Goal: Task Accomplishment & Management: Manage account settings

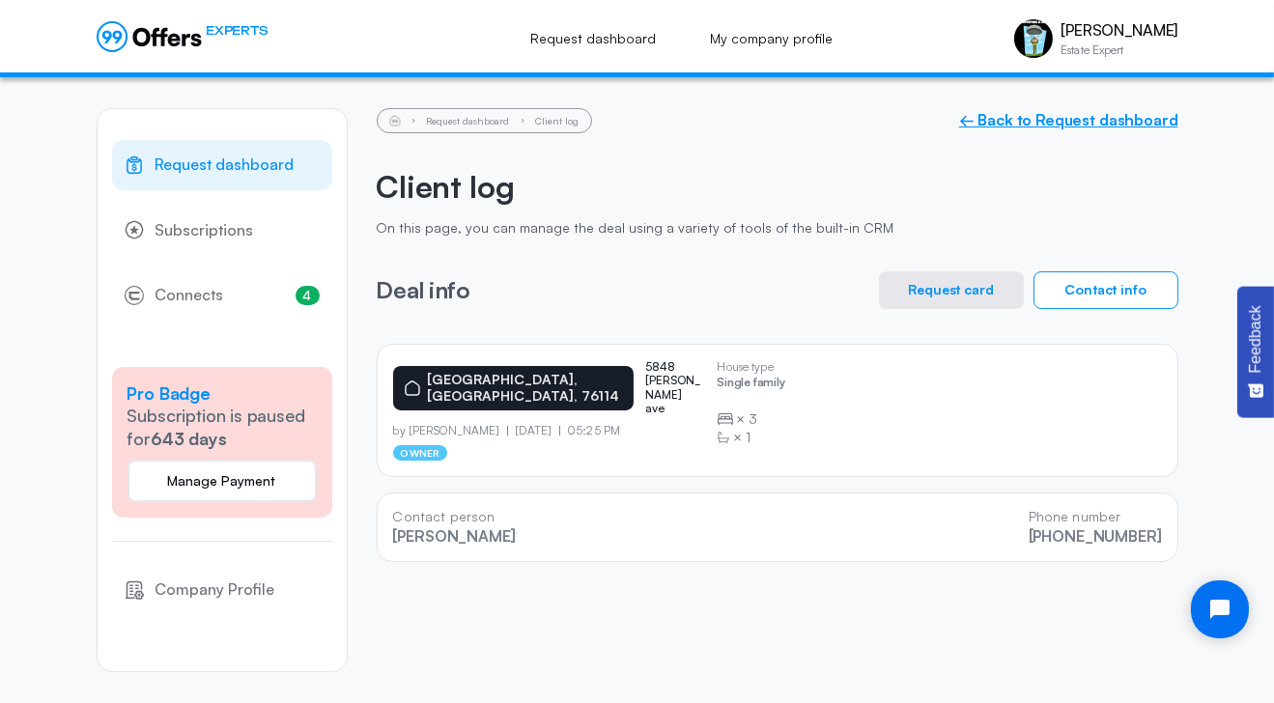
click at [1009, 121] on link "← Back to Request dashboard" at bounding box center [1068, 120] width 219 height 18
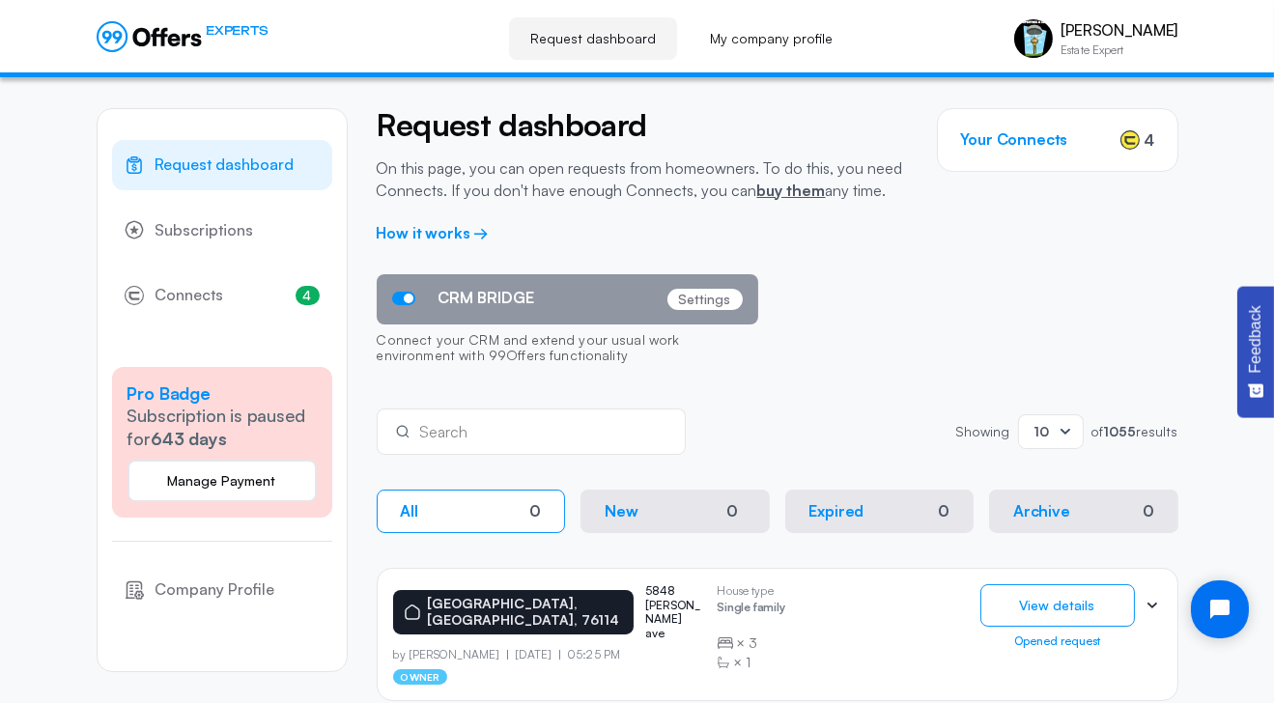
click at [710, 295] on p "Settings" at bounding box center [705, 299] width 75 height 21
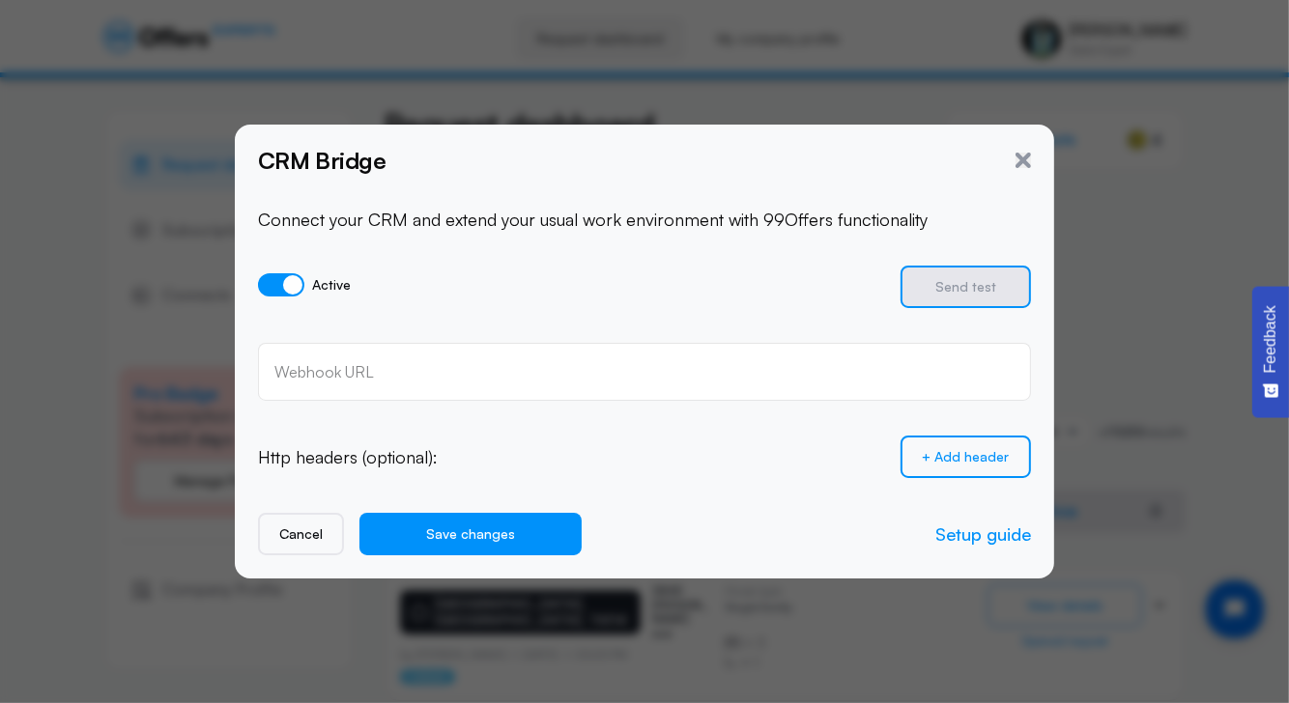
click at [1020, 172] on div "CRM Bridge" at bounding box center [644, 160] width 773 height 25
click at [1029, 158] on icon "button" at bounding box center [1022, 160] width 15 height 15
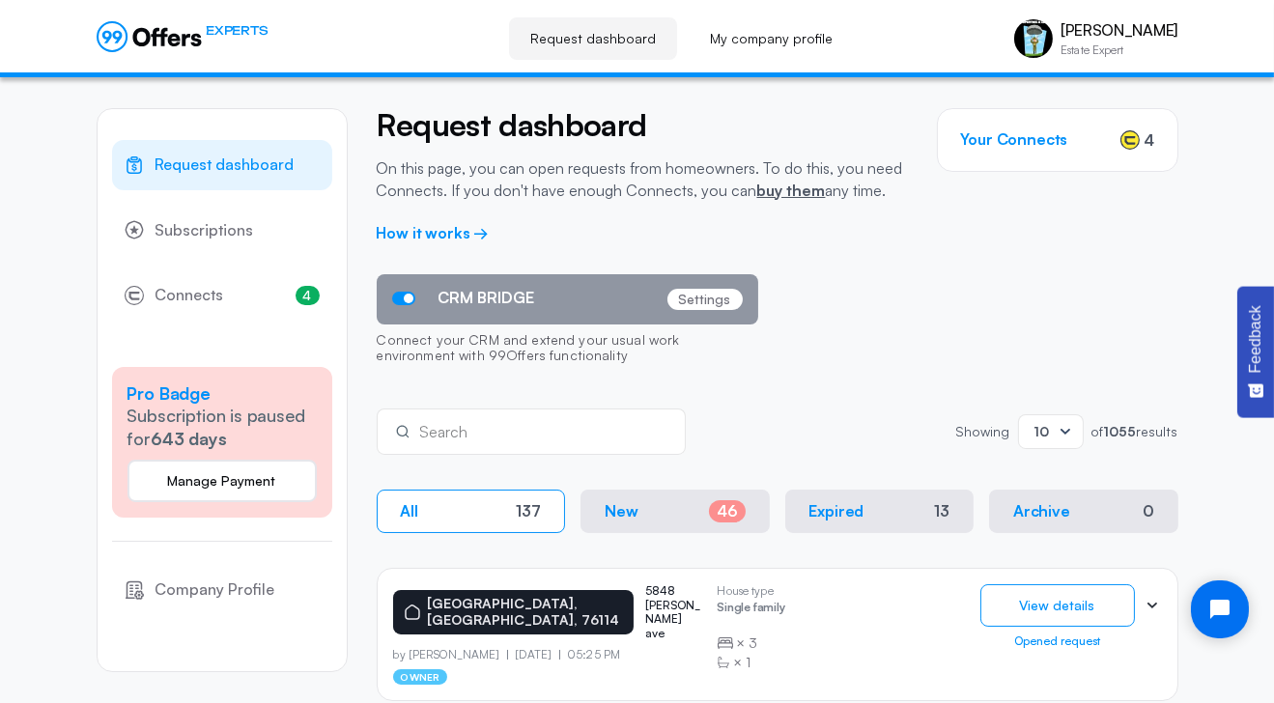
click at [1004, 138] on h3 "Your Connects" at bounding box center [1014, 139] width 107 height 18
click at [808, 32] on link "My company profile" at bounding box center [771, 38] width 165 height 43
click at [806, 41] on link "My company profile" at bounding box center [771, 38] width 165 height 43
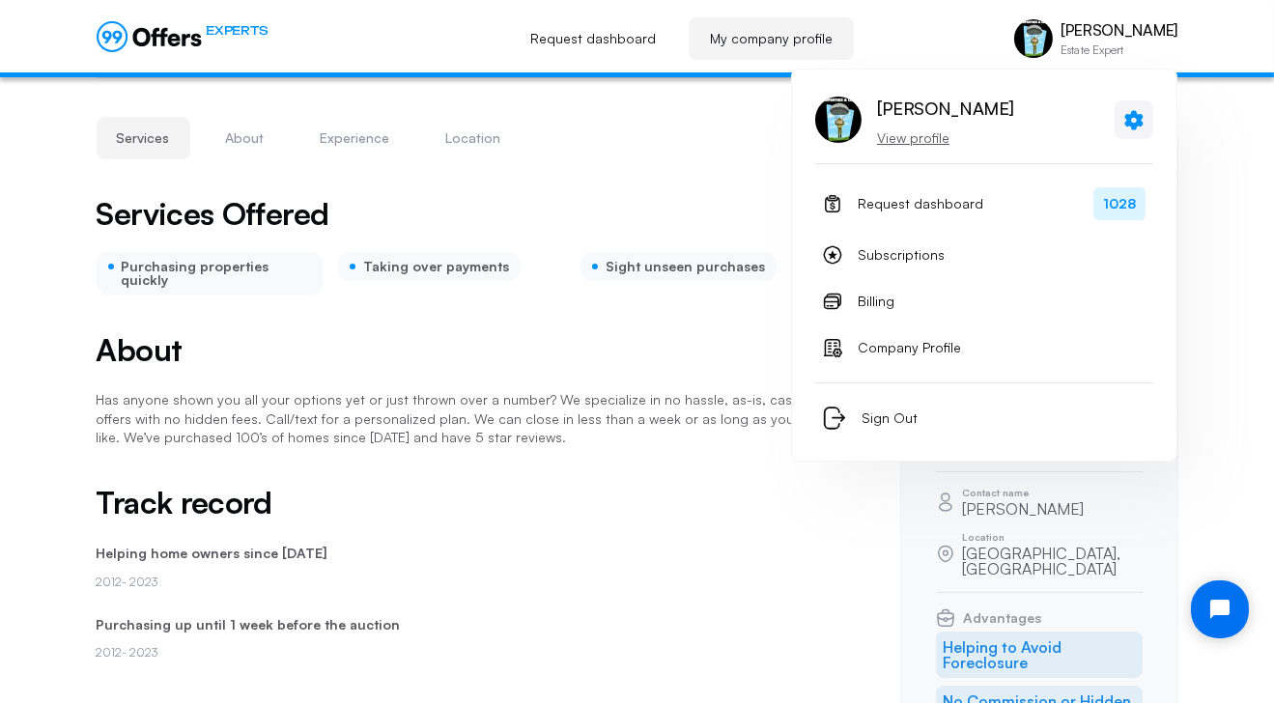
click at [1133, 114] on icon at bounding box center [1134, 119] width 18 height 19
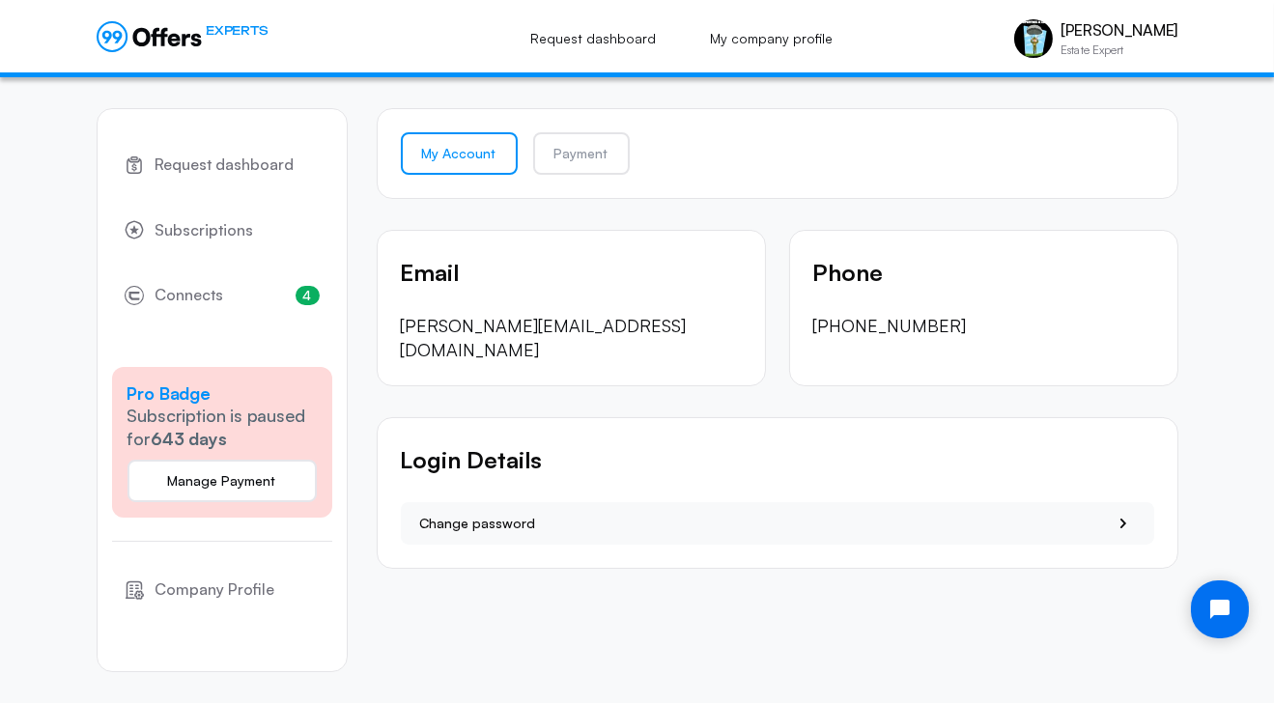
click at [707, 208] on div "My Account Payment Email [PERSON_NAME][EMAIL_ADDRESS][DOMAIN_NAME] Phone [PHONE…" at bounding box center [778, 338] width 802 height 461
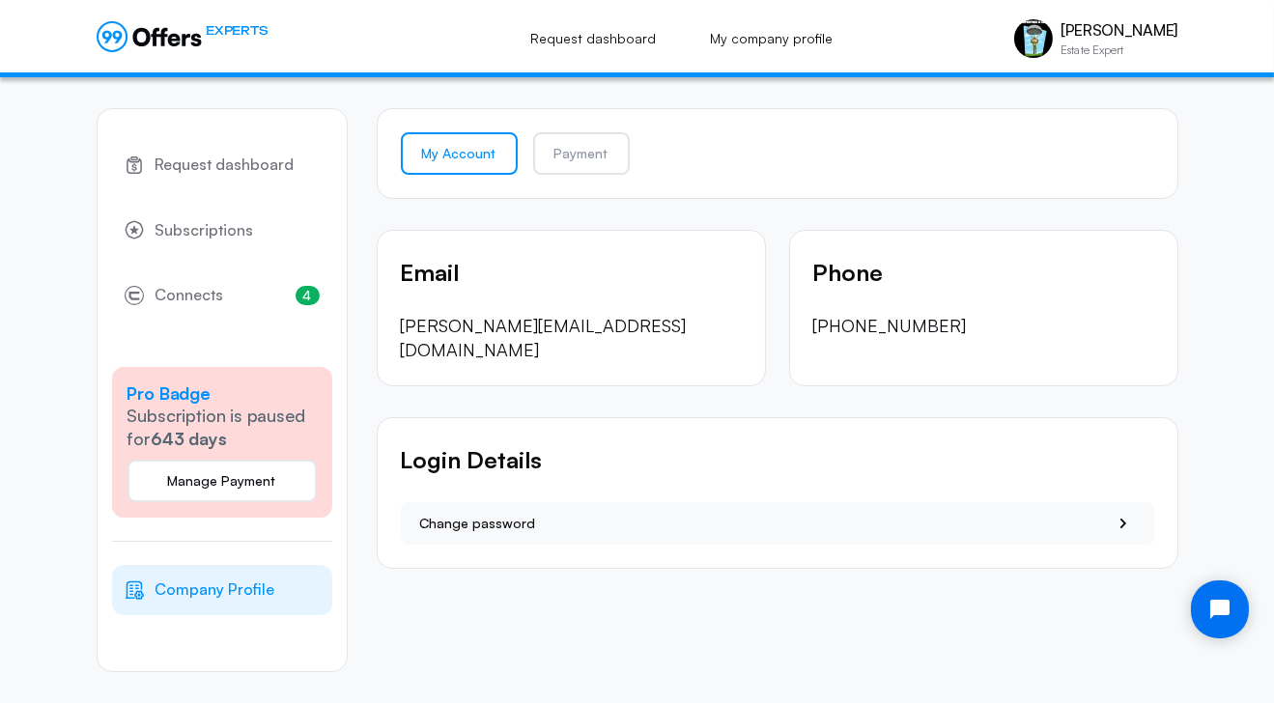
click at [255, 594] on span "Company Profile" at bounding box center [216, 590] width 120 height 25
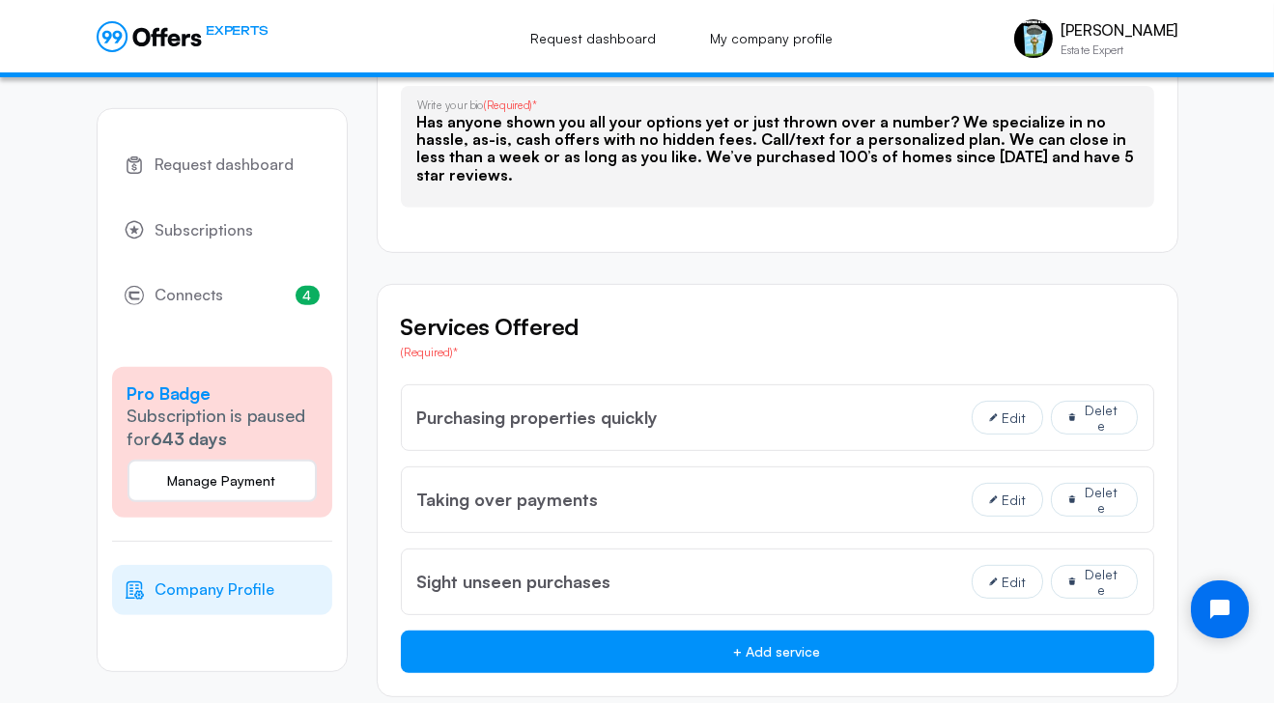
scroll to position [1492, 0]
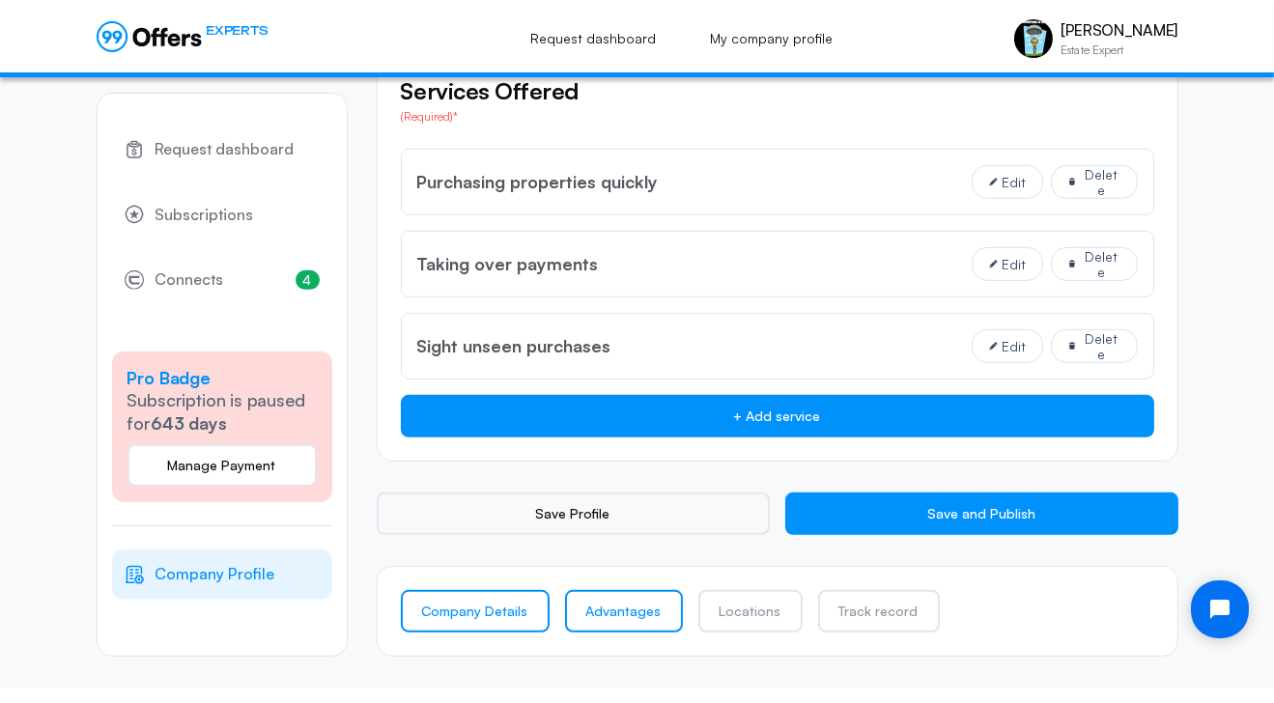
click at [656, 603] on link "Advantages" at bounding box center [624, 611] width 118 height 43
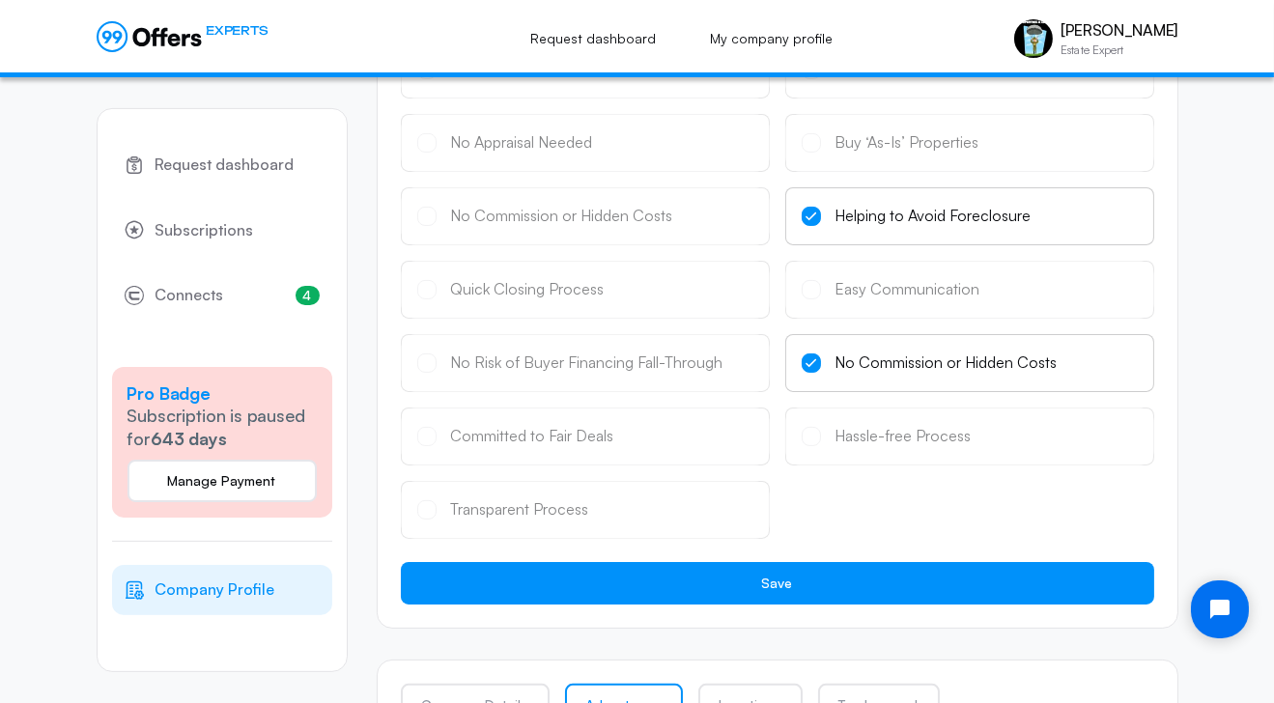
scroll to position [882, 0]
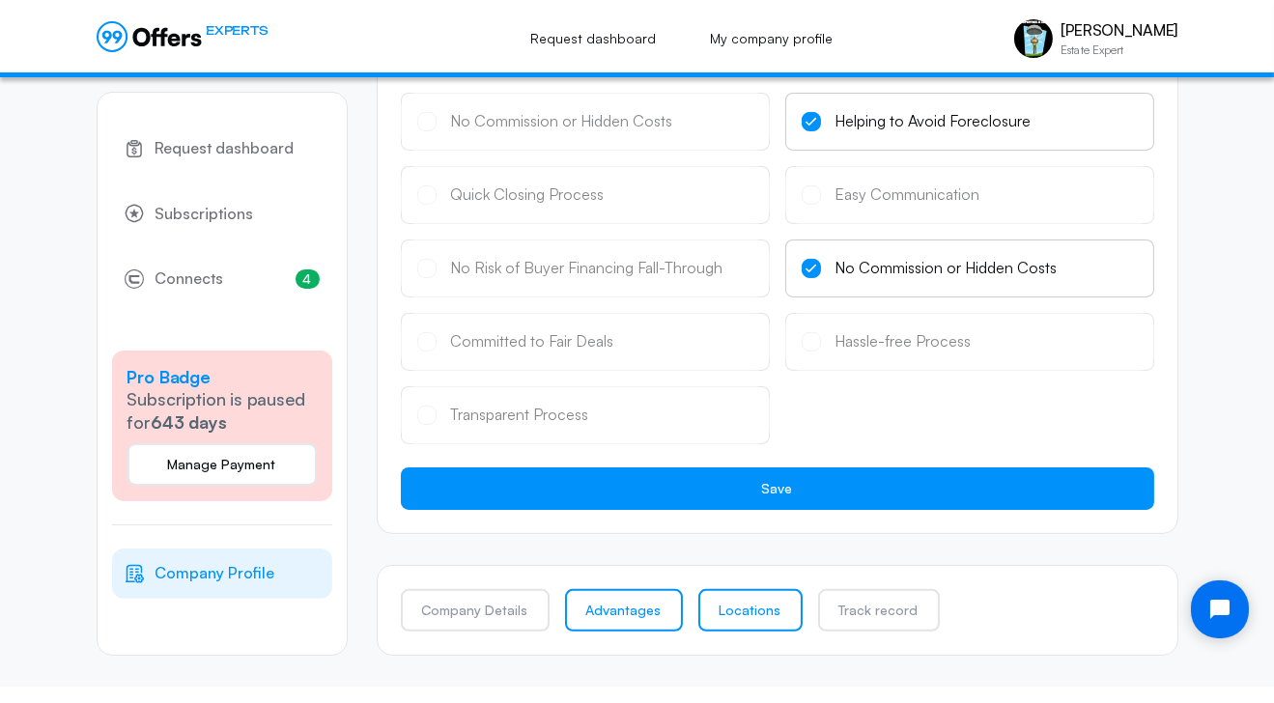
click at [757, 614] on link "Locations" at bounding box center [751, 610] width 104 height 43
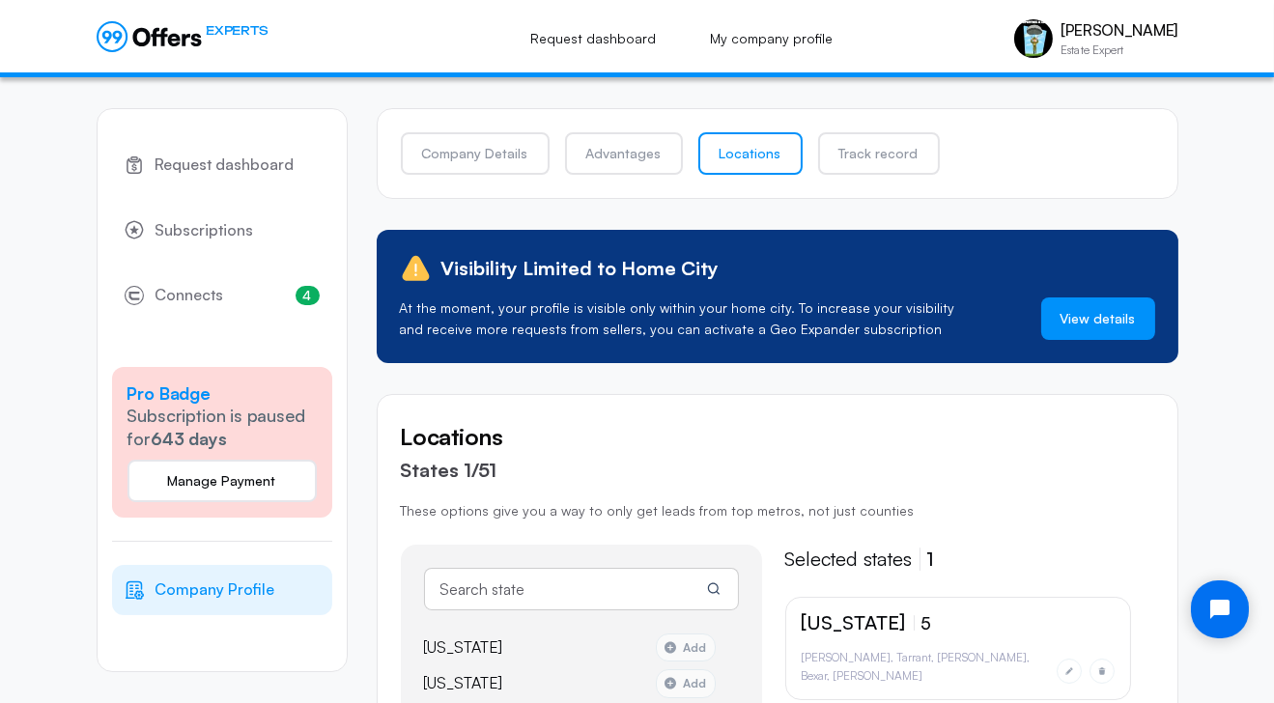
click at [1105, 318] on link "View details" at bounding box center [1099, 319] width 114 height 43
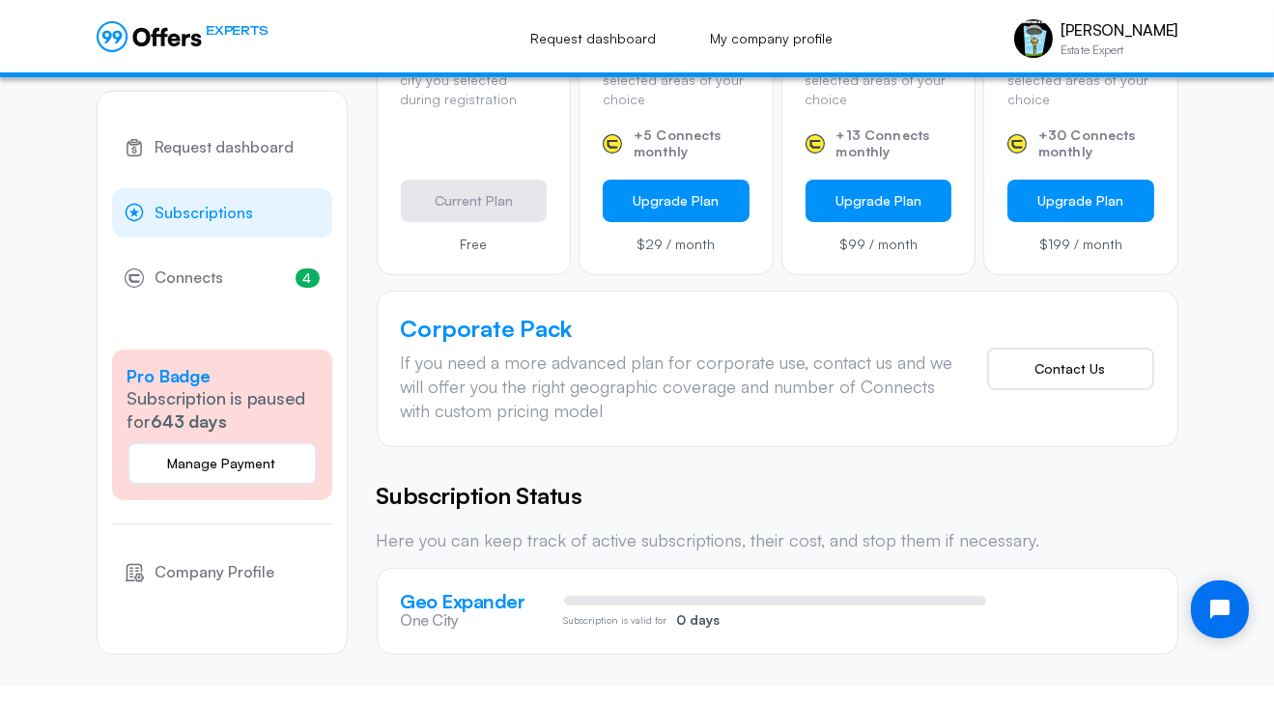
scroll to position [397, 0]
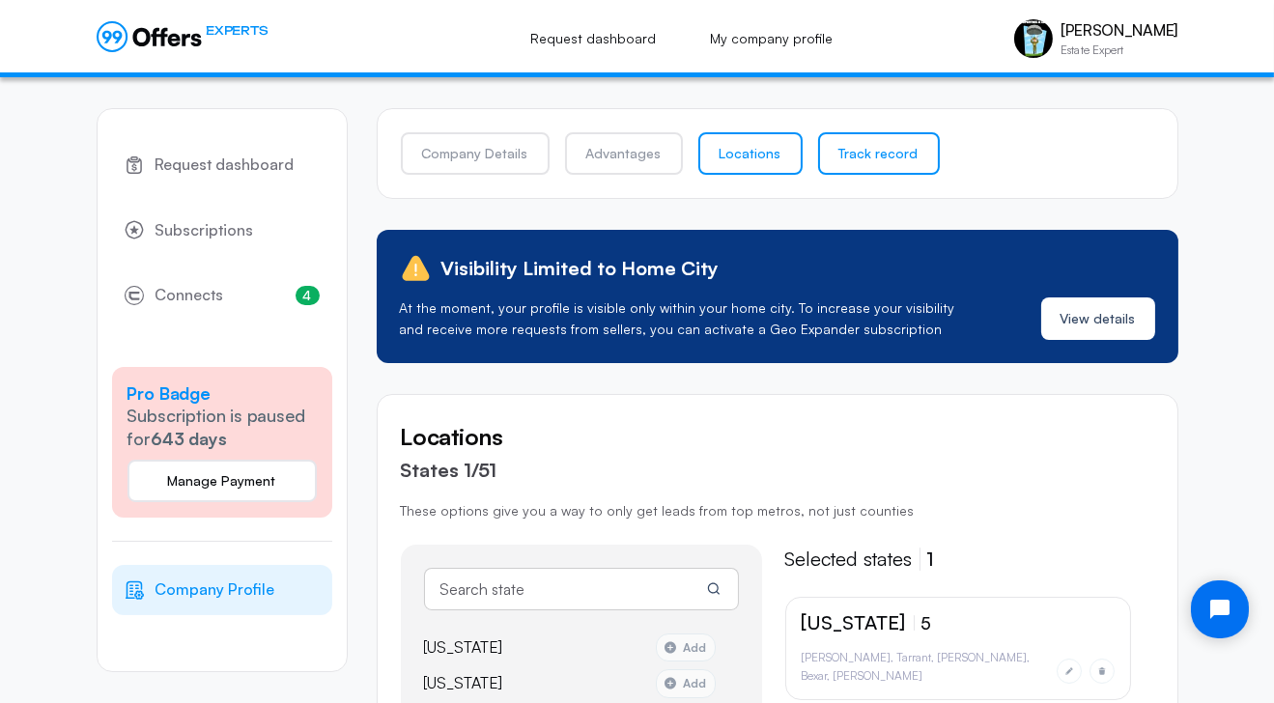
click at [888, 143] on link "Track record" at bounding box center [879, 153] width 122 height 43
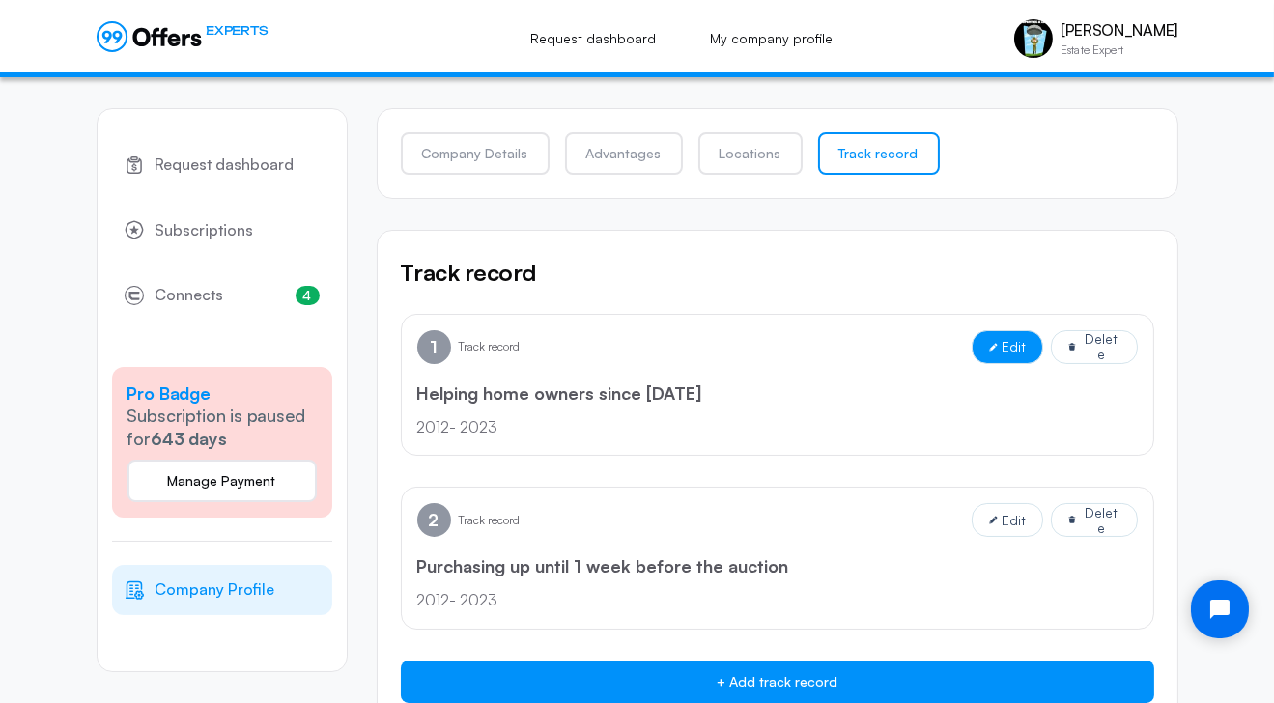
click at [1003, 339] on button "Edit" at bounding box center [1007, 347] width 71 height 34
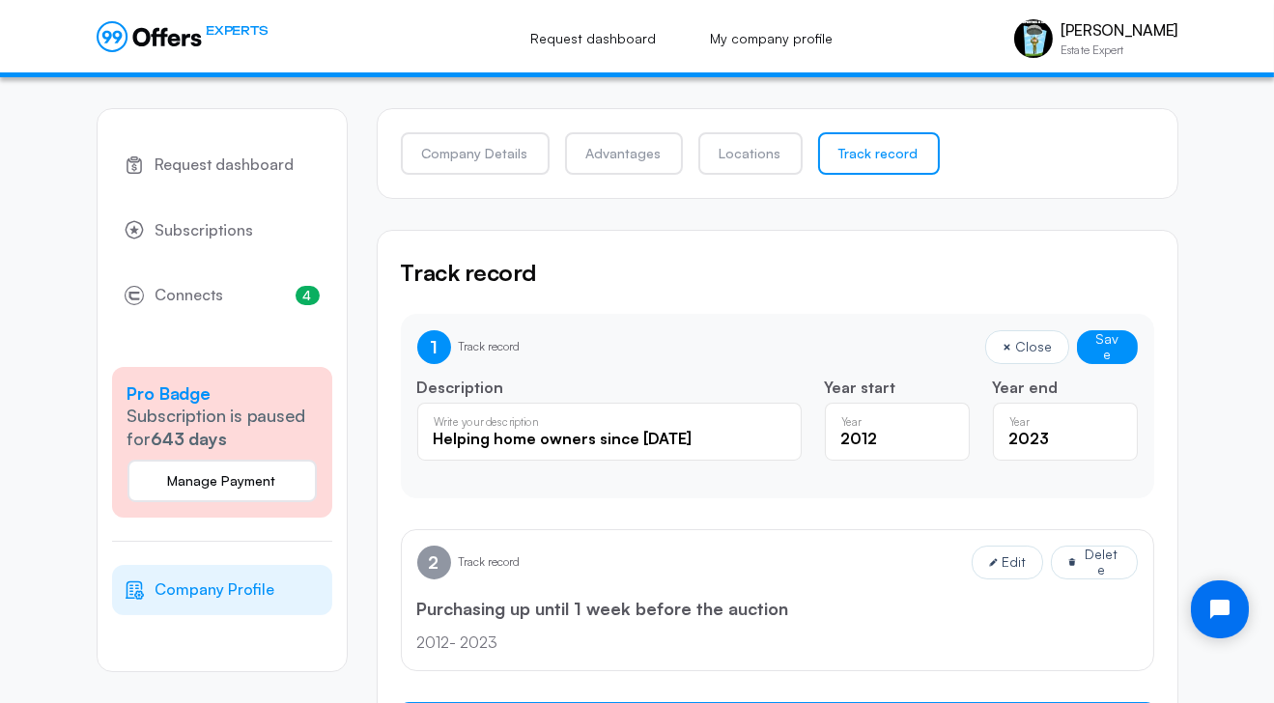
click at [1093, 432] on input "2023" at bounding box center [1066, 438] width 112 height 21
click at [1110, 430] on input "2024" at bounding box center [1066, 438] width 112 height 21
click at [1110, 430] on input "2025" at bounding box center [1066, 438] width 112 height 21
click at [1110, 430] on input "2026" at bounding box center [1066, 438] width 112 height 21
type input "2025"
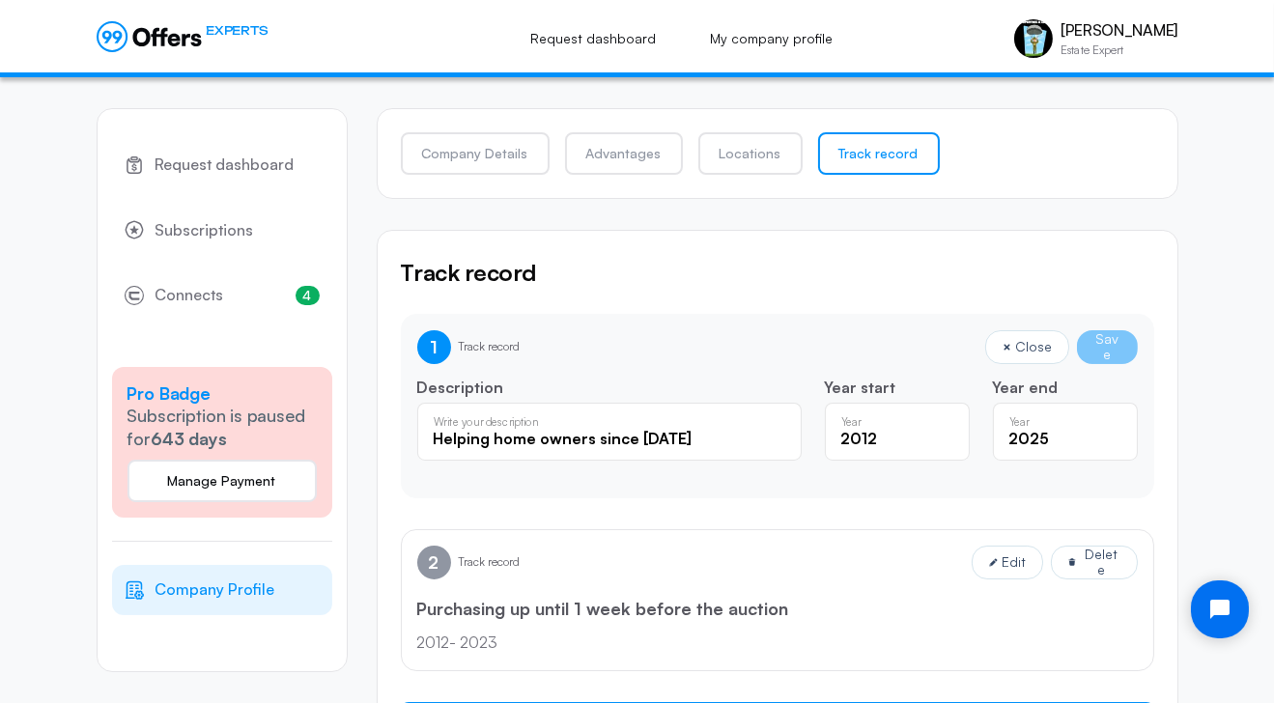
click at [1108, 443] on input "2025" at bounding box center [1066, 438] width 112 height 21
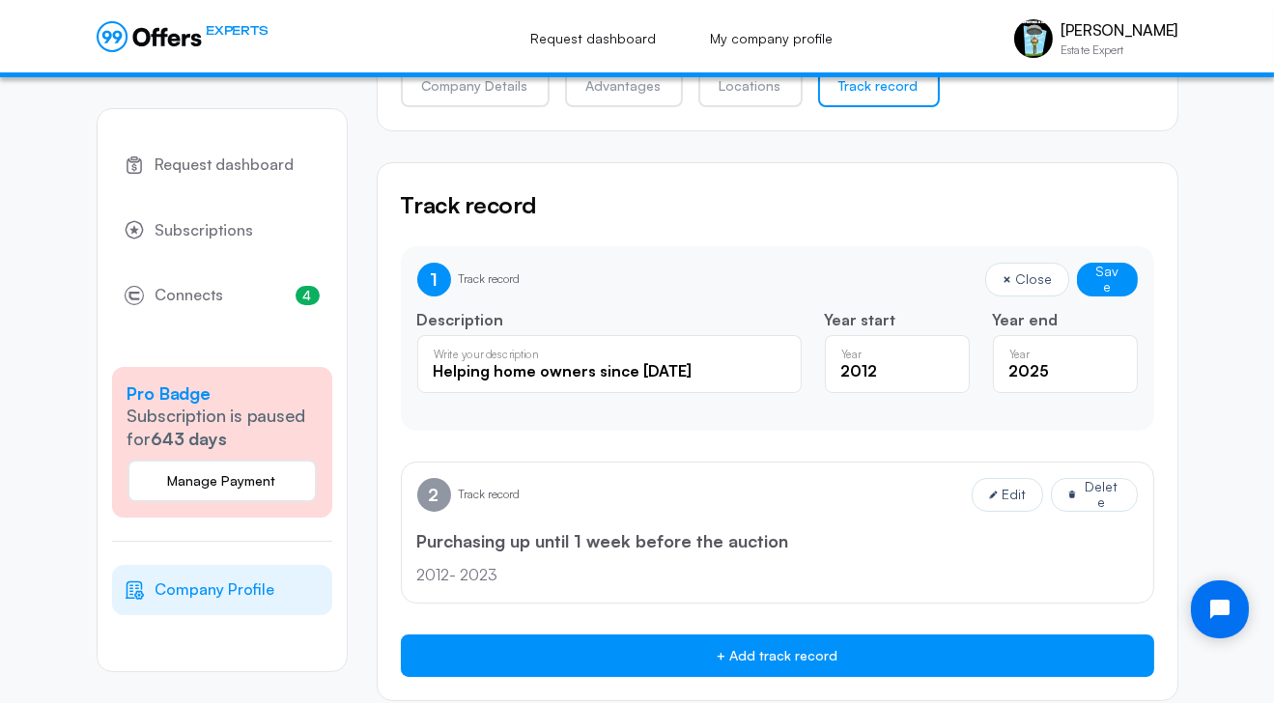
scroll to position [97, 0]
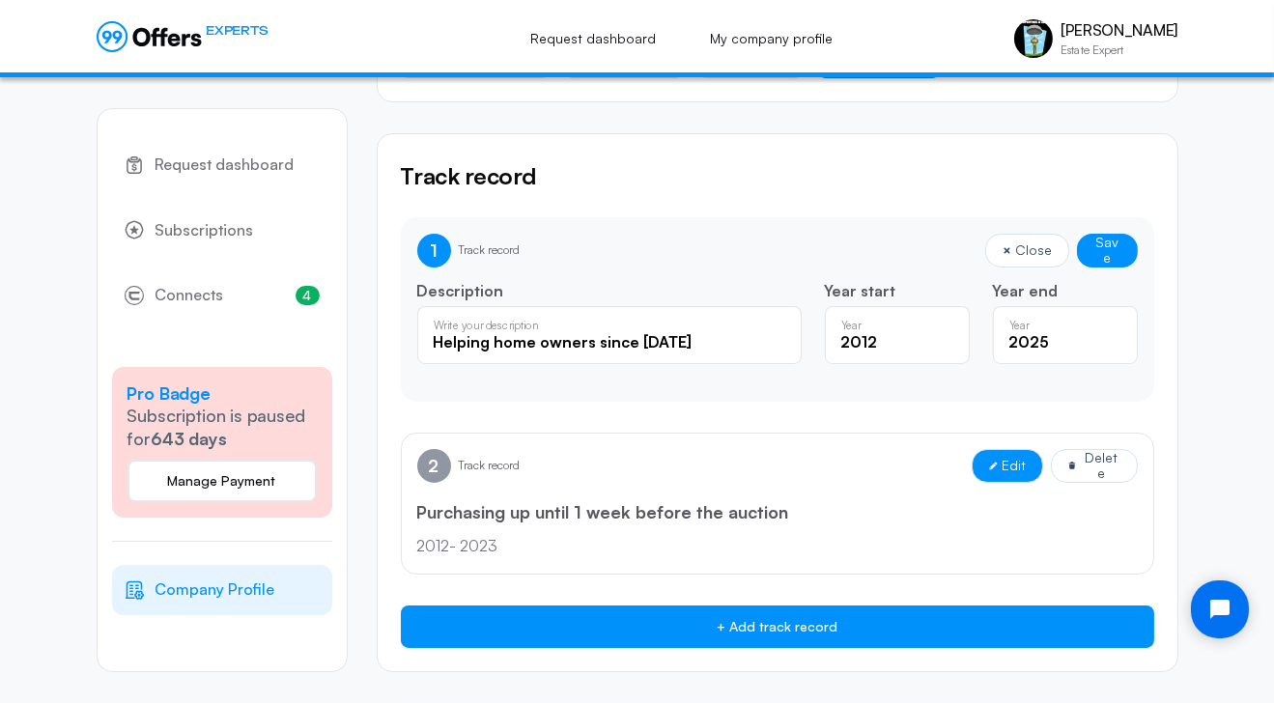
click at [1004, 471] on span "Edit" at bounding box center [1015, 465] width 24 height 15
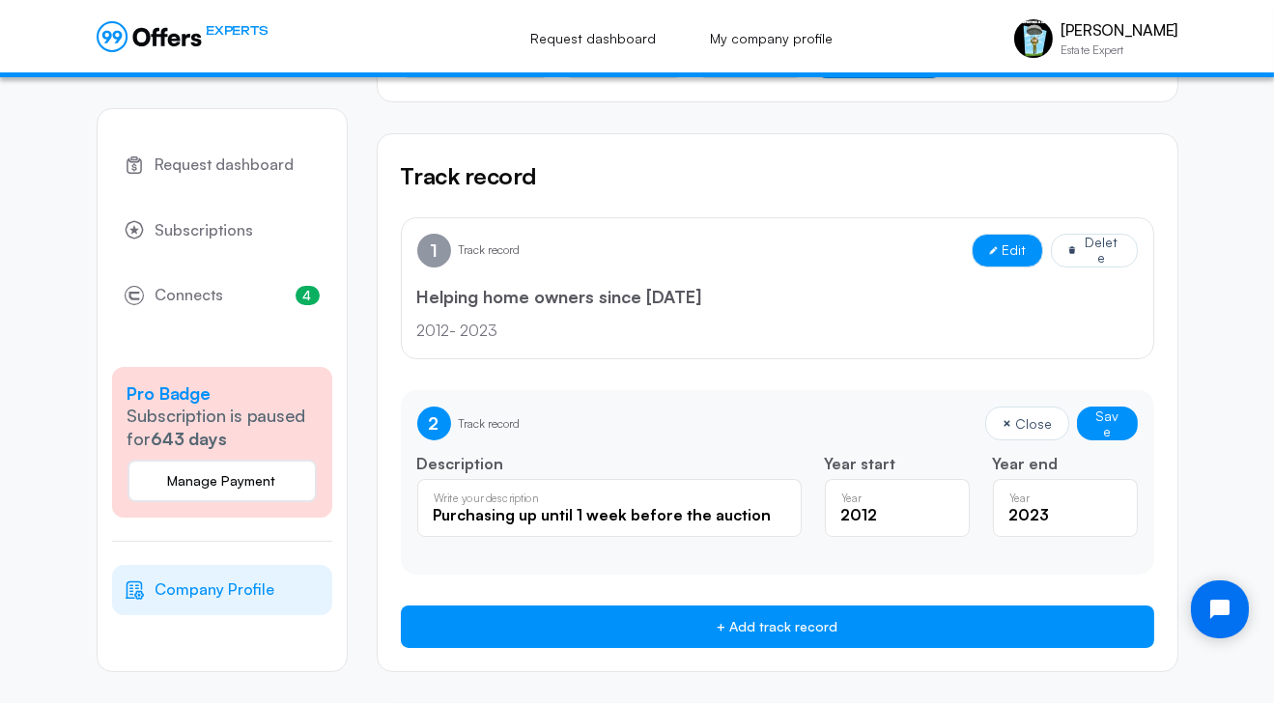
click at [1018, 260] on button "Edit" at bounding box center [1007, 251] width 71 height 34
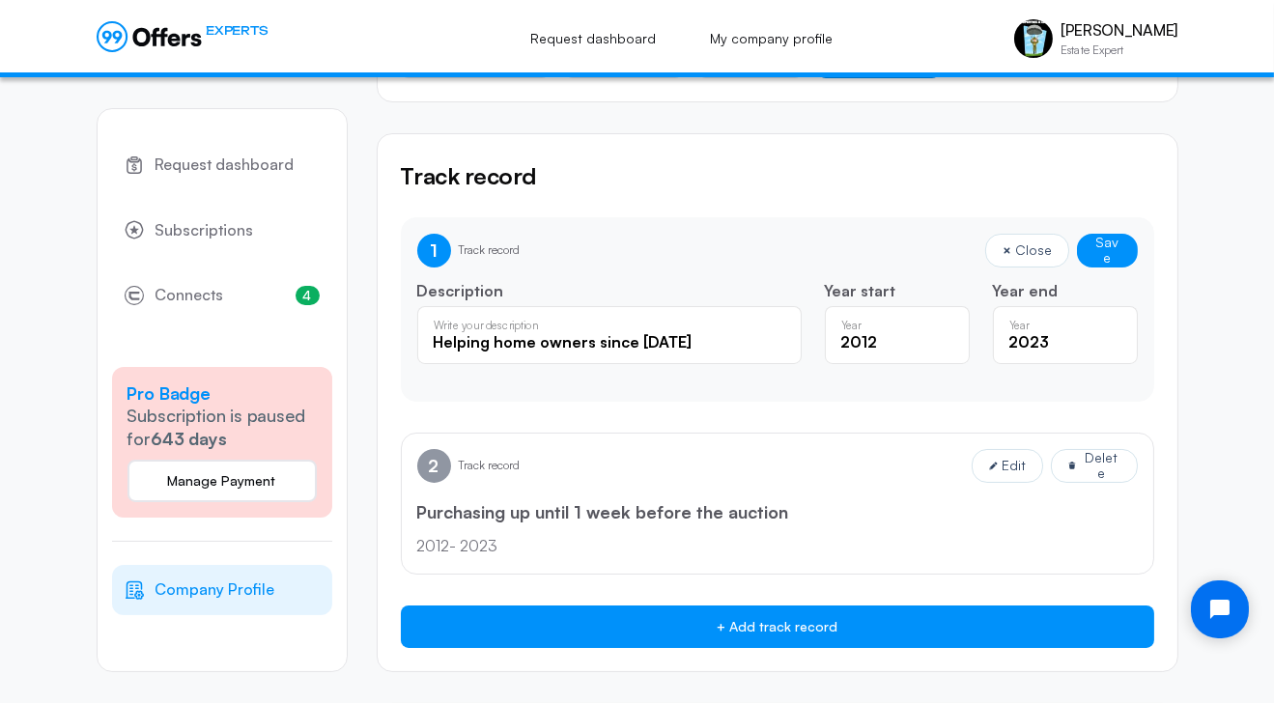
click at [1104, 328] on div "2023 Year" at bounding box center [1066, 335] width 112 height 21
click at [1111, 336] on input "2024" at bounding box center [1066, 341] width 112 height 21
type input "2025"
click at [1111, 336] on input "2025" at bounding box center [1066, 341] width 112 height 21
click at [1115, 249] on button "Save" at bounding box center [1107, 251] width 61 height 34
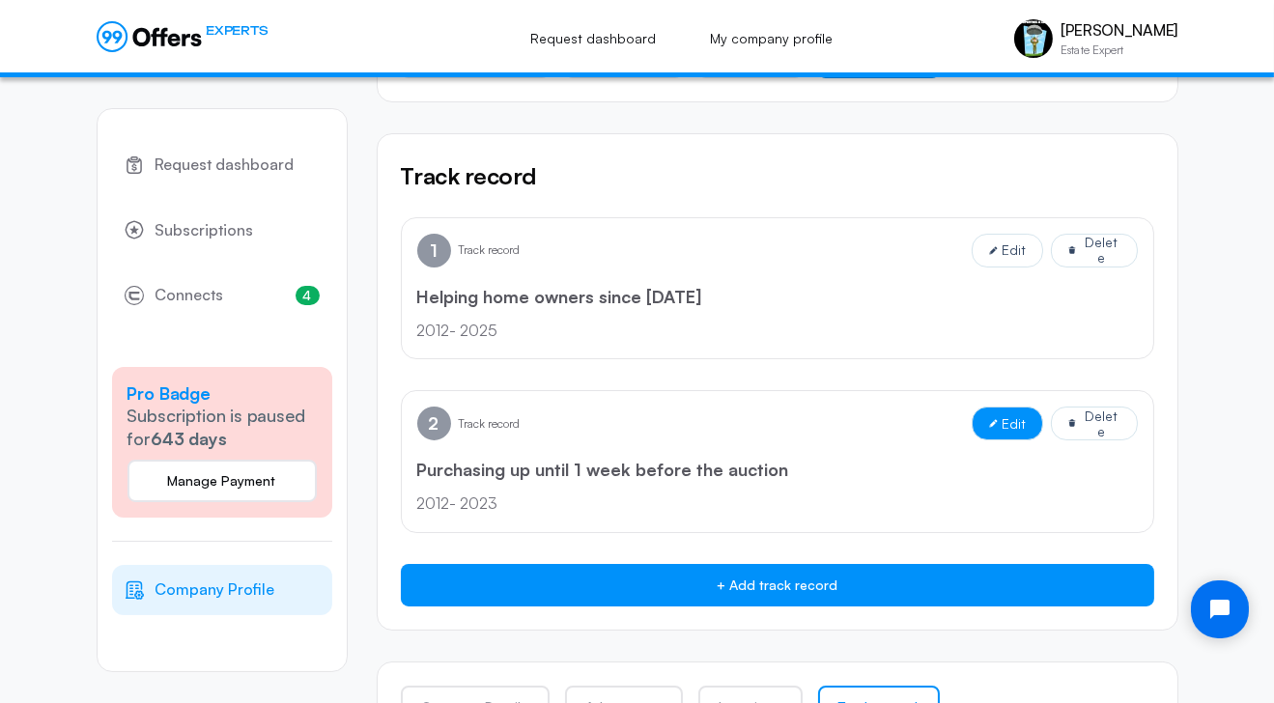
click at [1010, 421] on span "Edit" at bounding box center [1015, 423] width 24 height 15
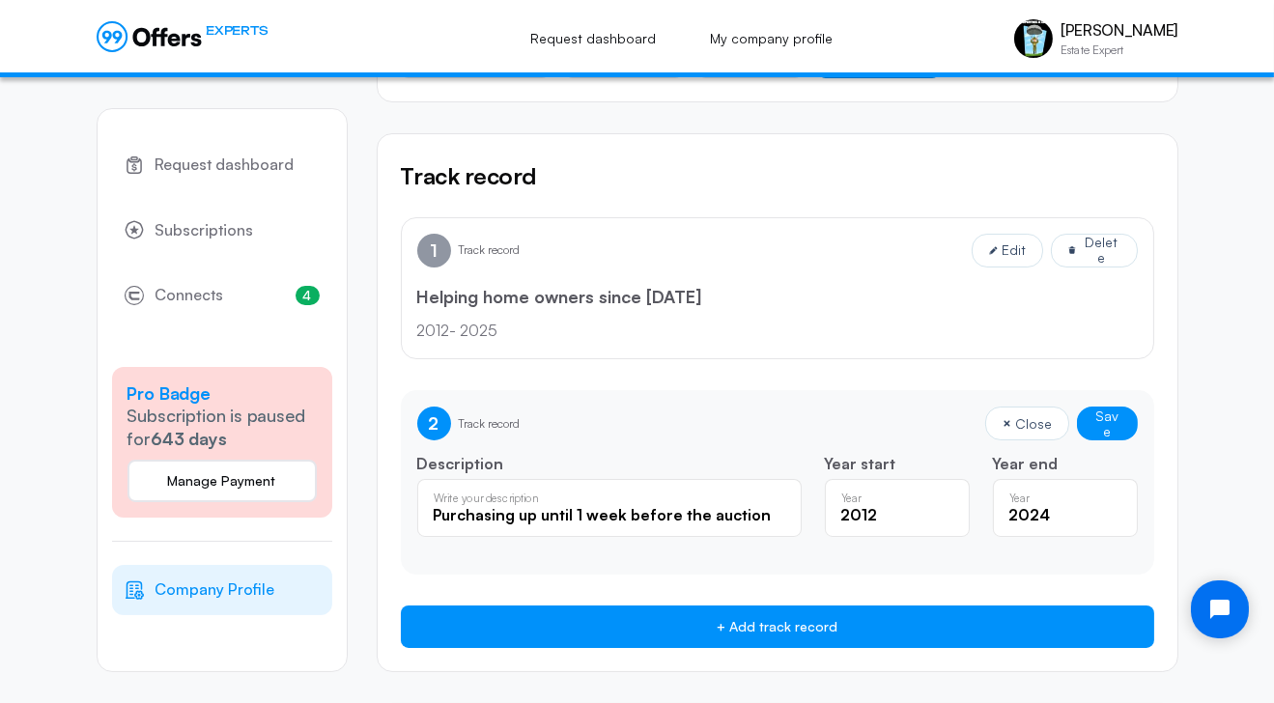
click at [1115, 507] on input "2024" at bounding box center [1066, 514] width 112 height 21
type input "2025"
click at [1110, 507] on input "2025" at bounding box center [1066, 514] width 112 height 21
click at [1120, 424] on button "Save" at bounding box center [1107, 424] width 61 height 34
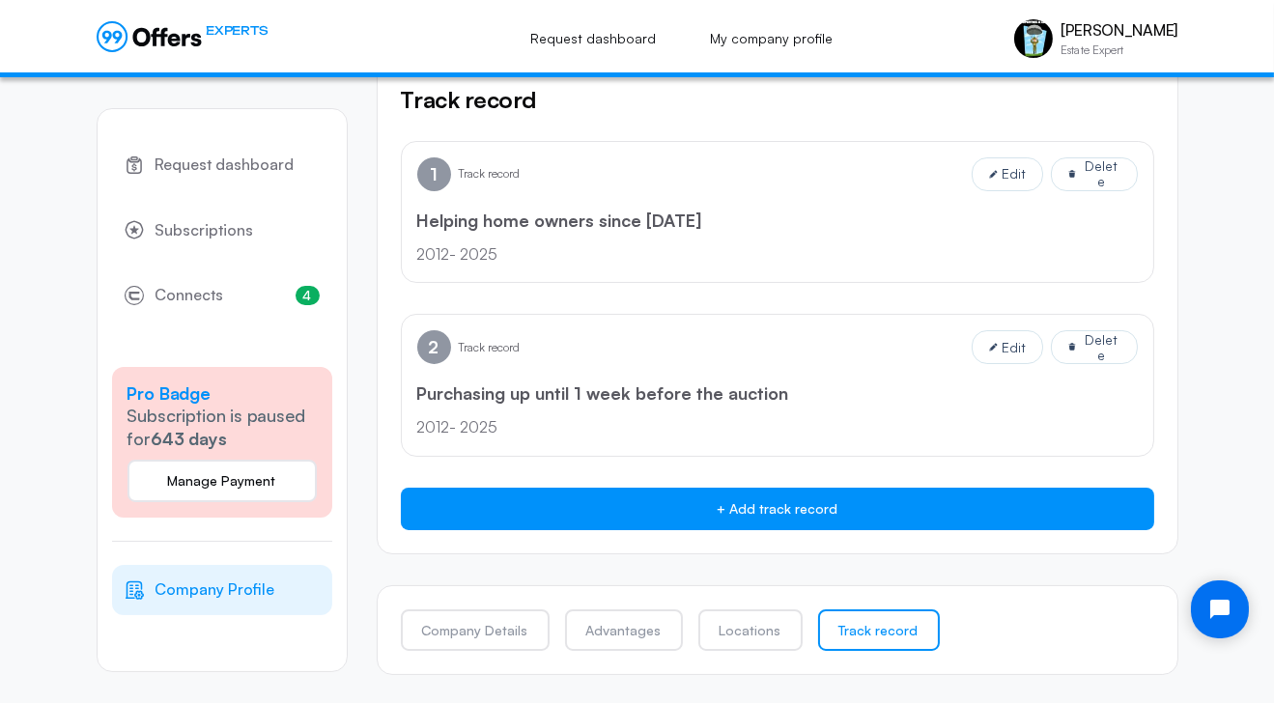
scroll to position [193, 0]
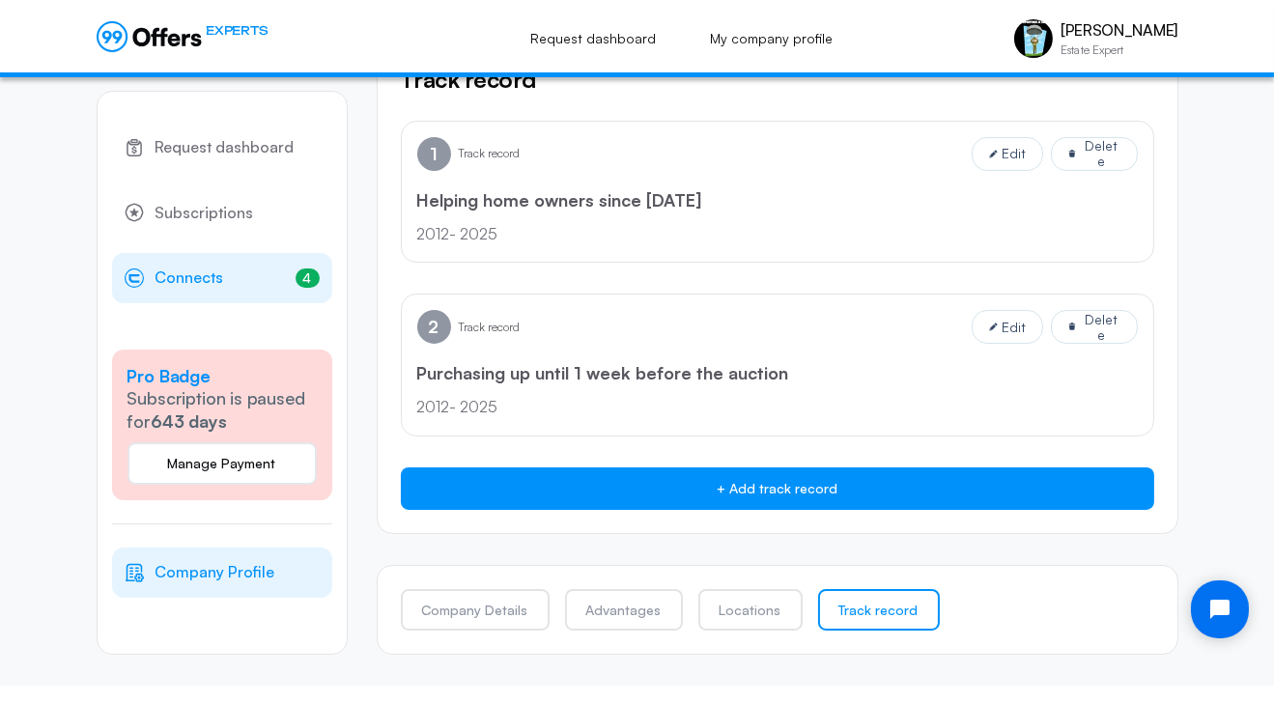
click at [203, 276] on span "Connects" at bounding box center [190, 279] width 69 height 25
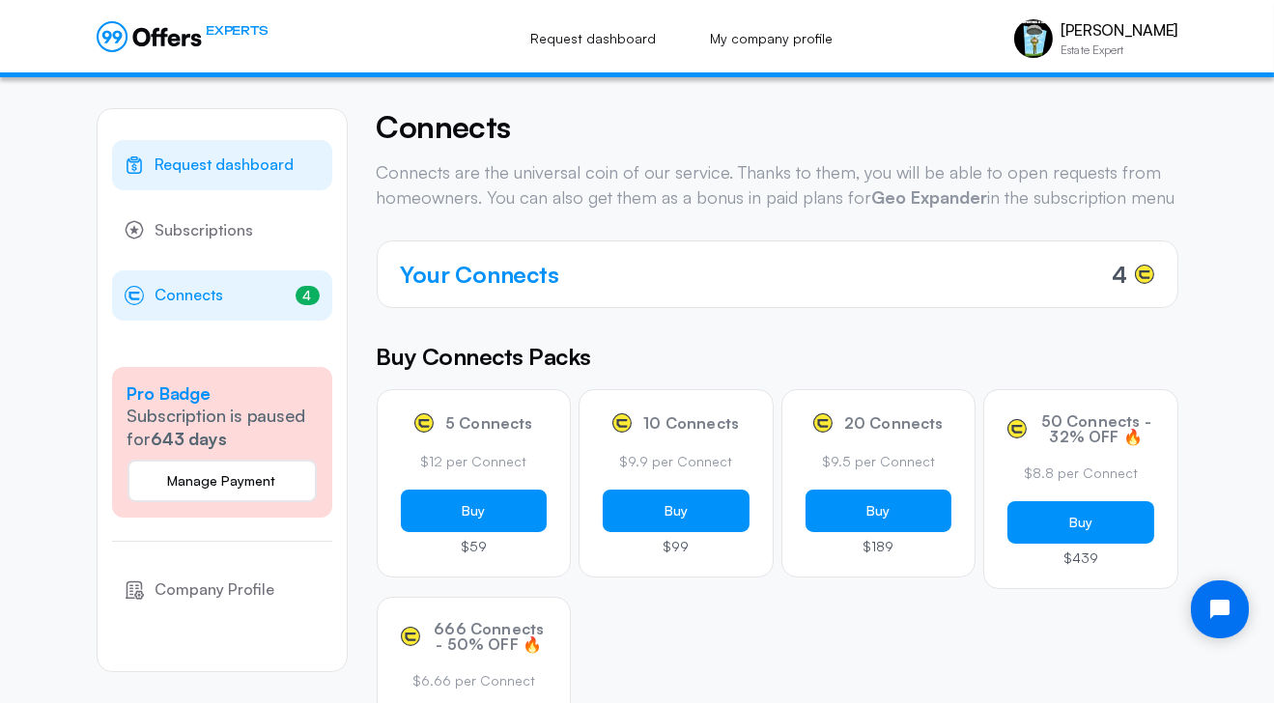
click at [213, 163] on span "Request dashboard" at bounding box center [225, 165] width 139 height 25
